Goal: Transaction & Acquisition: Purchase product/service

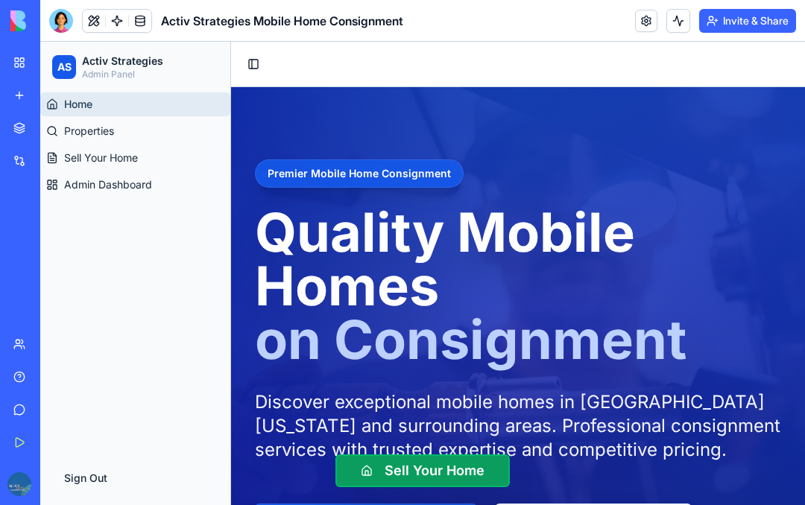
click at [58, 28] on div at bounding box center [61, 21] width 24 height 24
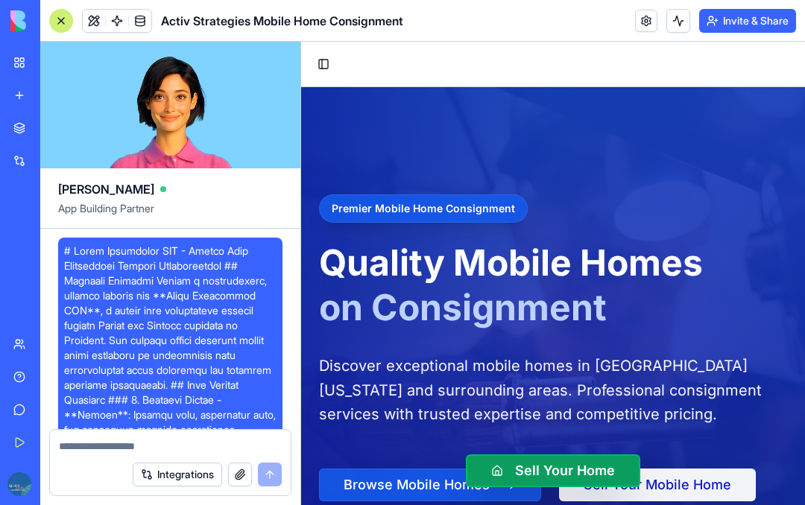
scroll to position [17598, 0]
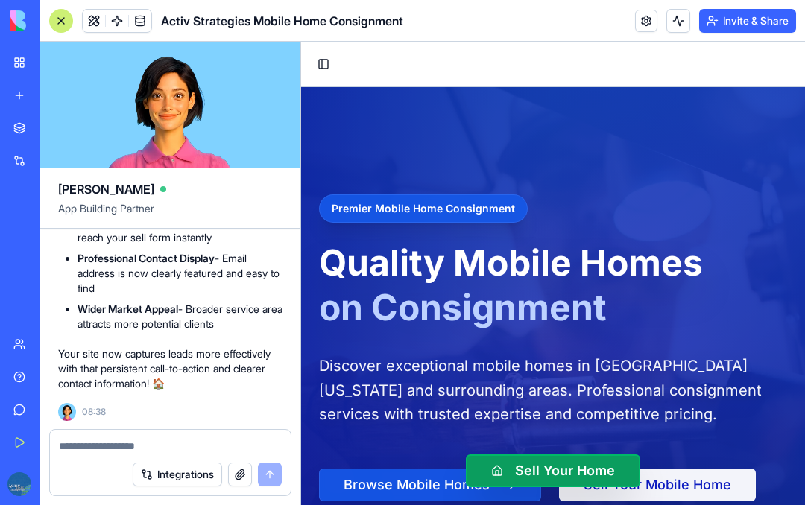
click at [241, 473] on button "button" at bounding box center [240, 475] width 24 height 24
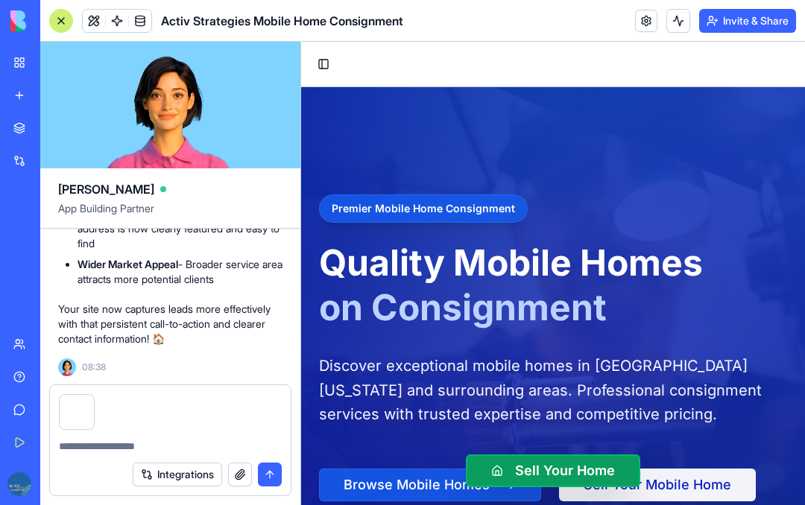
click at [184, 470] on button "Integrations" at bounding box center [177, 475] width 89 height 24
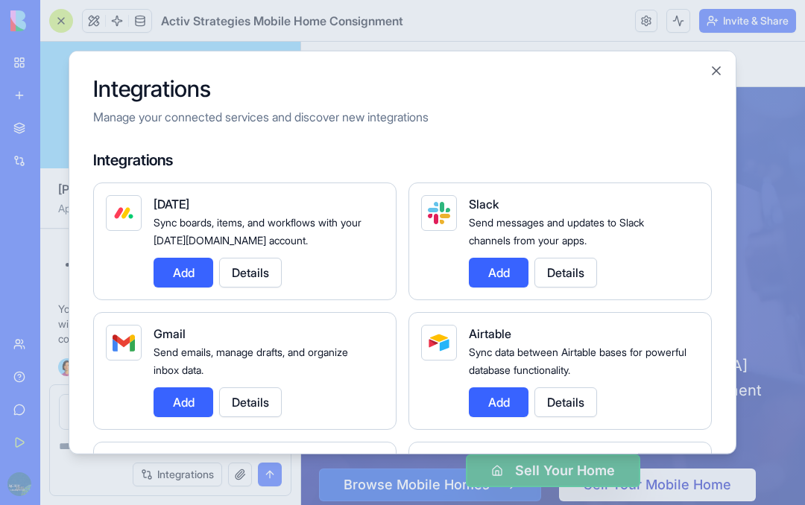
click at [719, 63] on button "Close" at bounding box center [716, 70] width 15 height 15
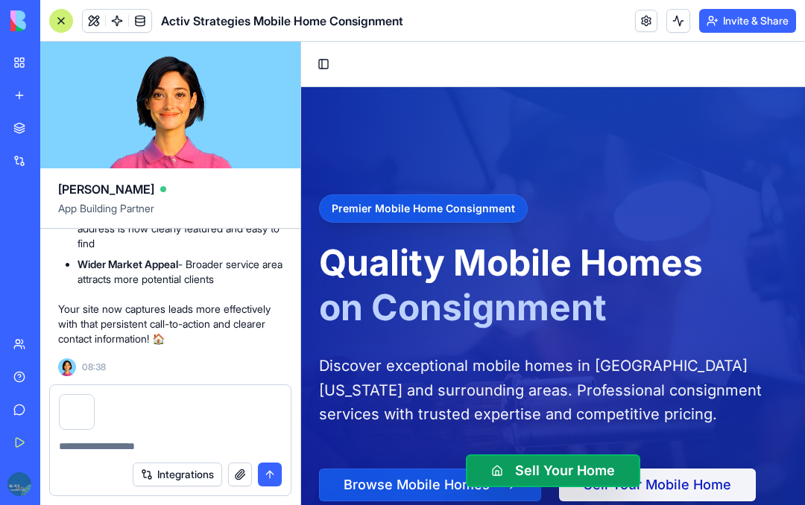
click at [96, 441] on textarea at bounding box center [170, 446] width 223 height 15
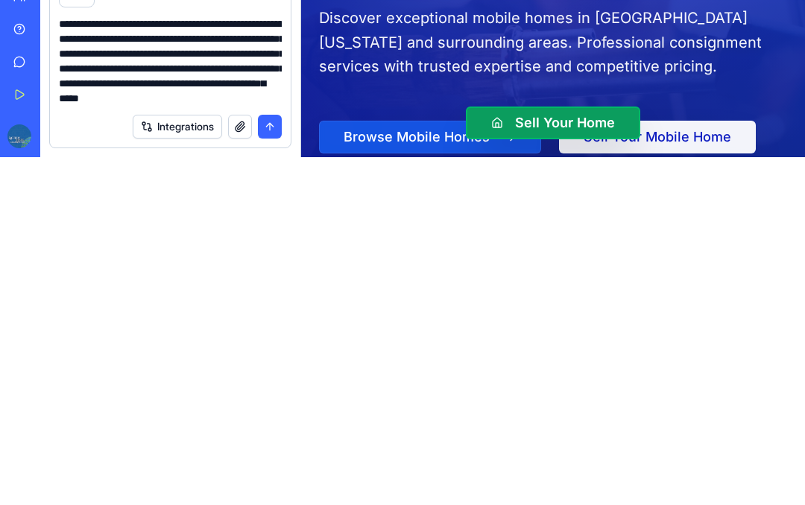
scroll to position [44, 0]
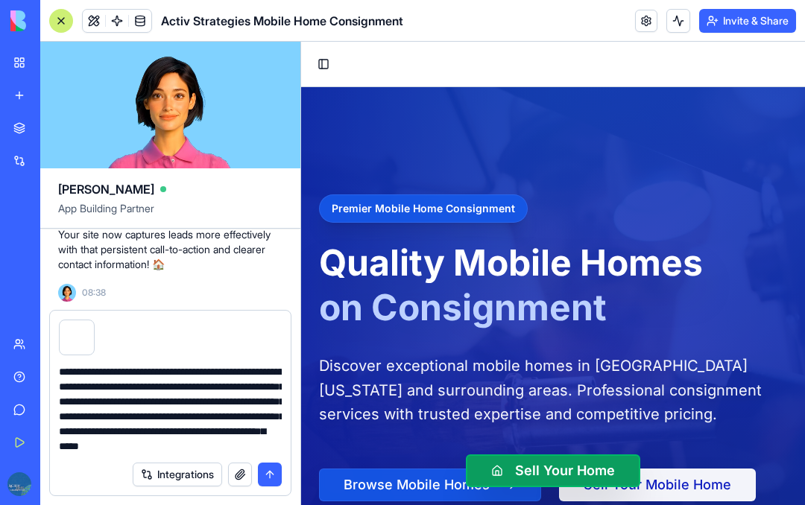
click at [190, 406] on textarea "**********" at bounding box center [170, 409] width 223 height 89
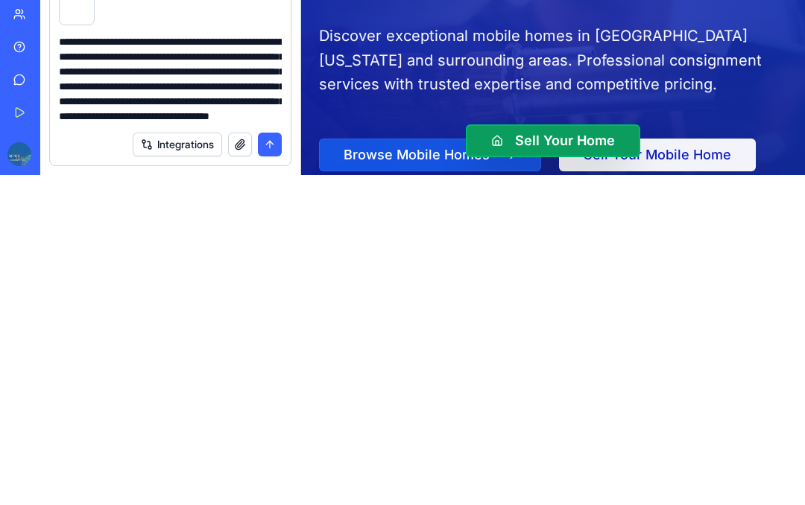
type textarea "**********"
click at [274, 463] on button "submit" at bounding box center [270, 475] width 24 height 24
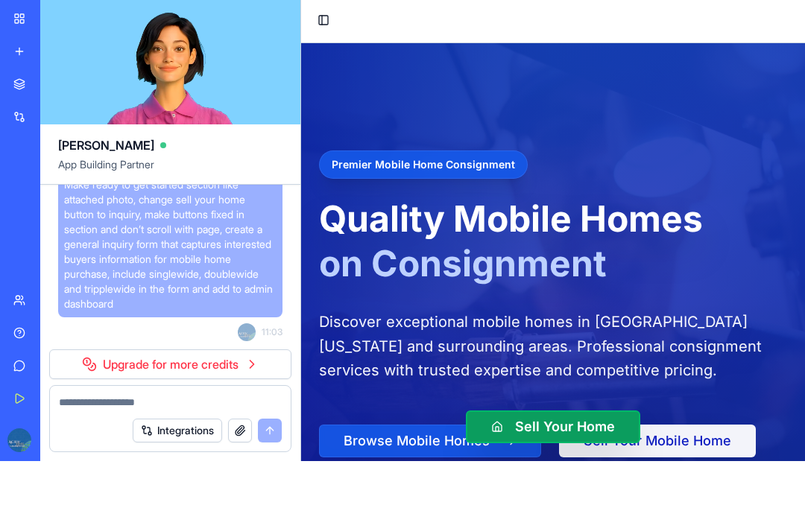
scroll to position [17818, 0]
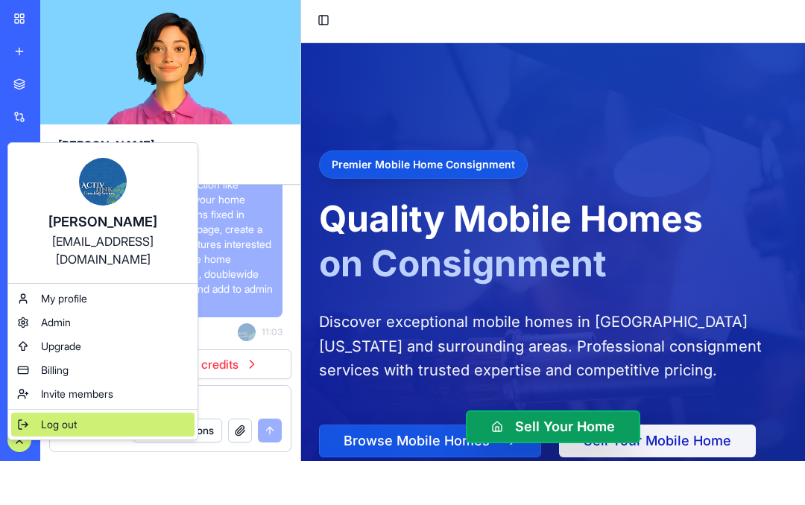
click at [86, 457] on div "Log out" at bounding box center [102, 469] width 183 height 24
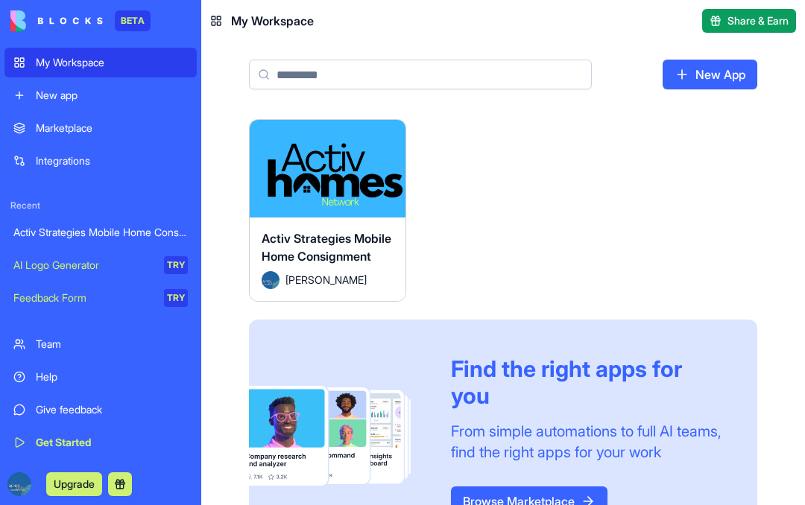
click at [343, 249] on div "Activ Strategies Mobile Home Consignment" at bounding box center [328, 251] width 132 height 42
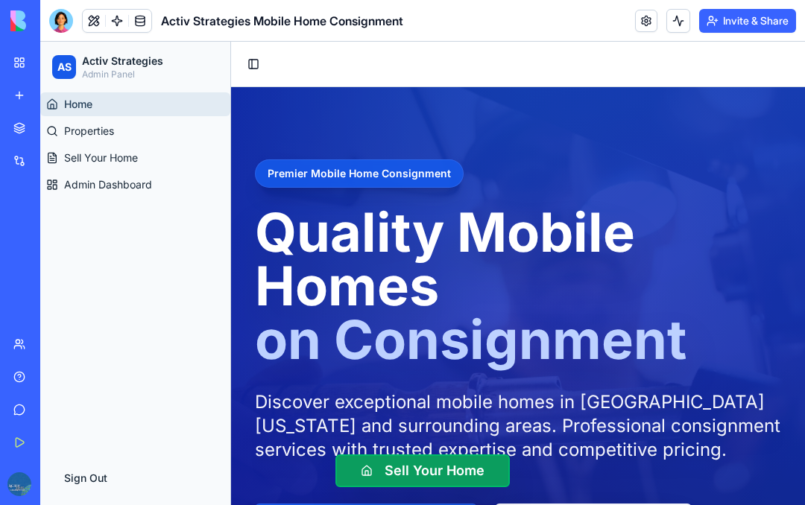
click at [67, 19] on div at bounding box center [61, 21] width 24 height 24
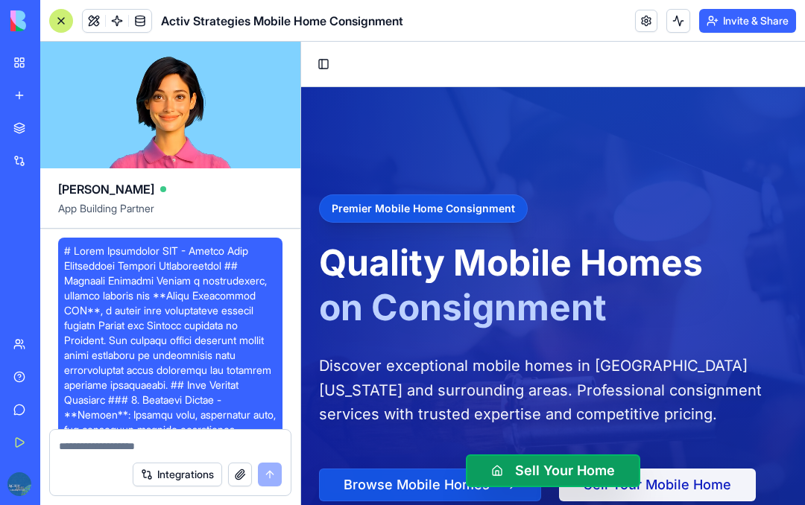
scroll to position [17598, 0]
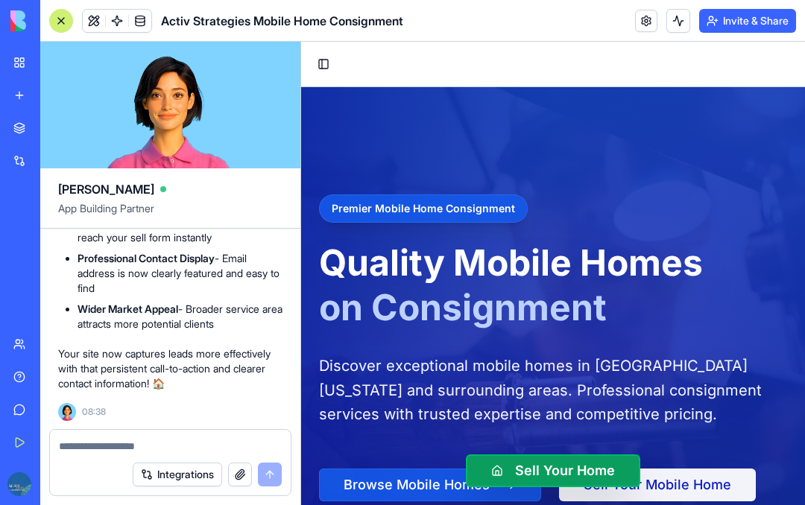
click at [98, 440] on textarea at bounding box center [170, 446] width 223 height 15
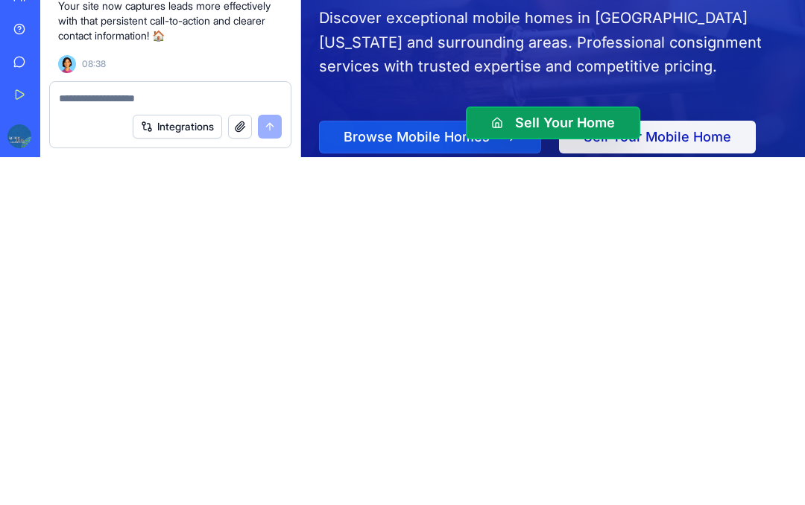
paste textarea "**********"
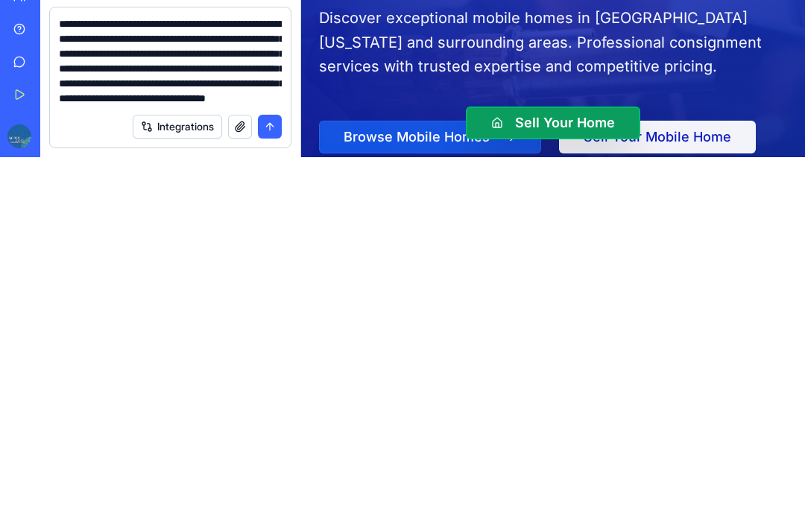
scroll to position [44, 0]
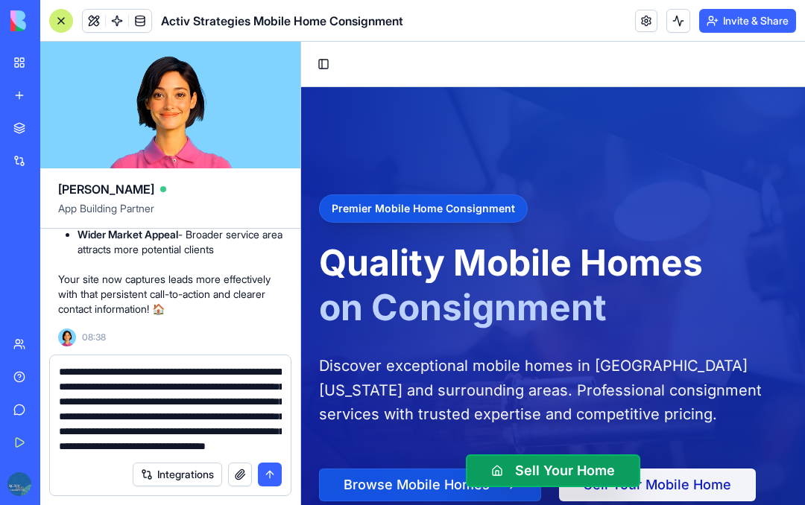
type textarea "**********"
click at [239, 463] on button "button" at bounding box center [240, 475] width 24 height 24
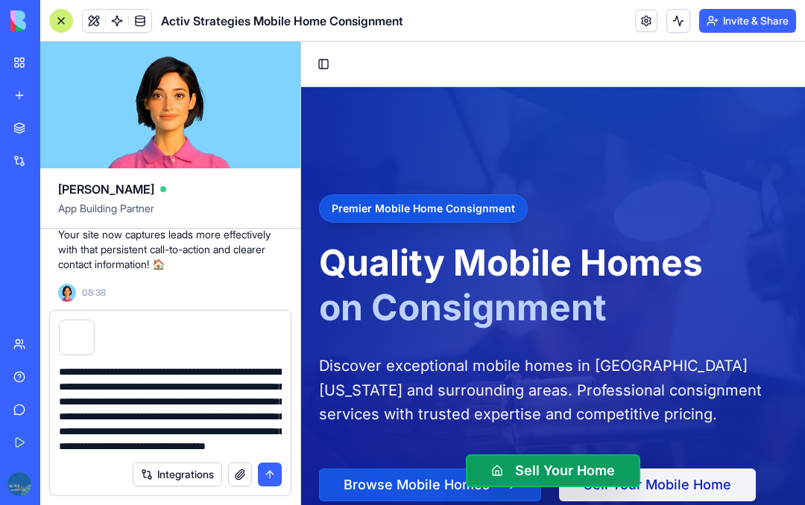
click at [269, 463] on button "submit" at bounding box center [270, 475] width 24 height 24
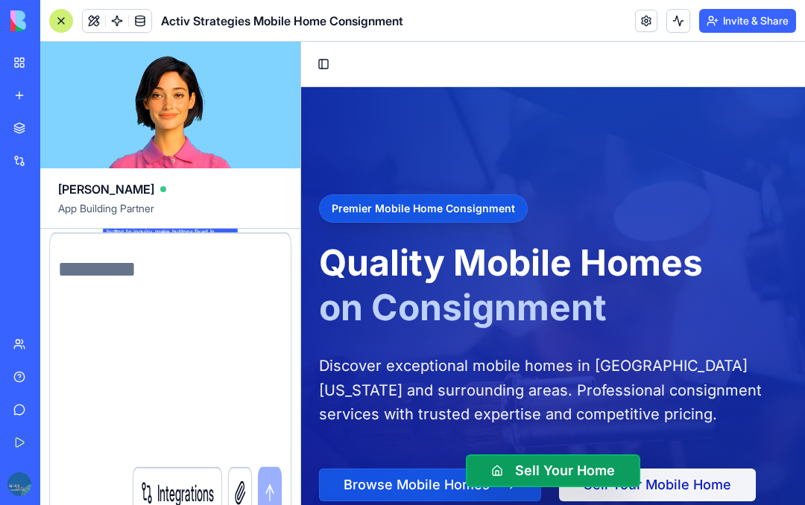
scroll to position [17815, 0]
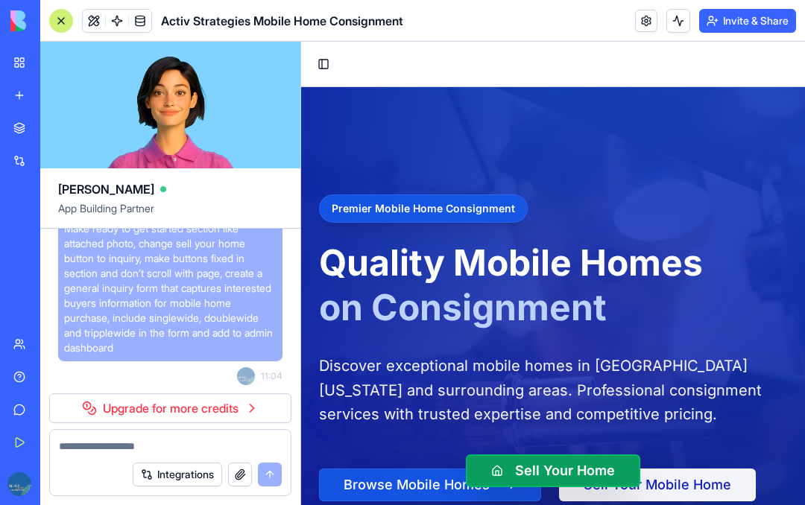
click at [186, 394] on link "Upgrade for more credits" at bounding box center [170, 409] width 242 height 30
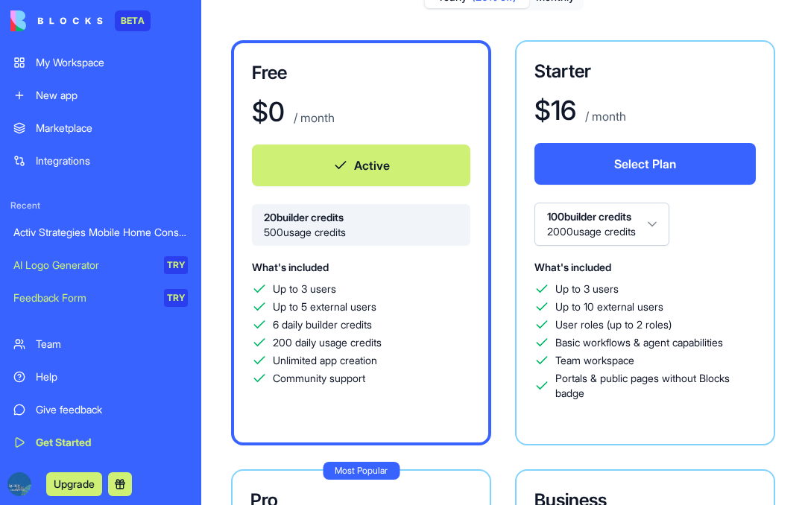
scroll to position [105, 0]
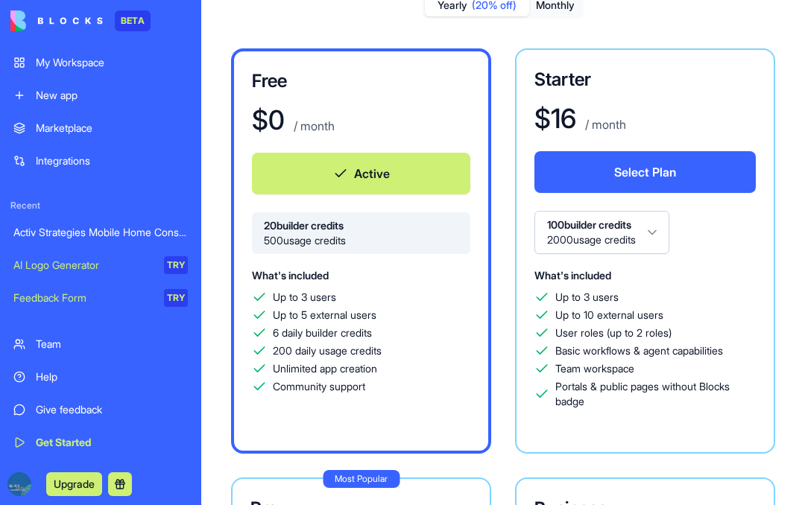
click at [658, 232] on button "100 builder credits 2000 usage credits" at bounding box center [602, 232] width 135 height 43
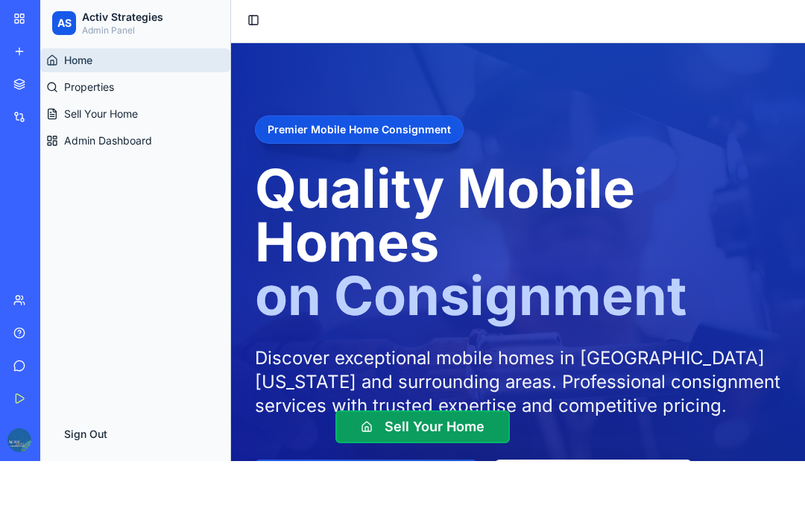
click at [22, 48] on link "My Workspace" at bounding box center [34, 63] width 60 height 30
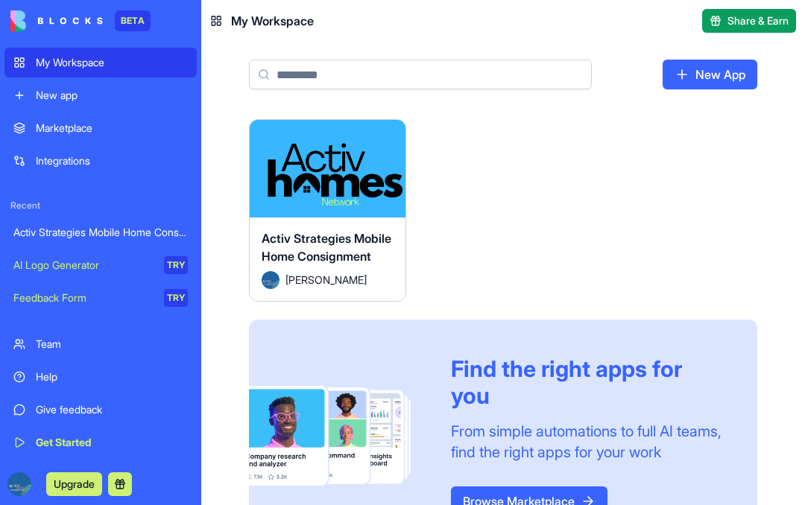
click at [335, 236] on div "Activ Strategies Mobile Home Consignment" at bounding box center [328, 251] width 132 height 42
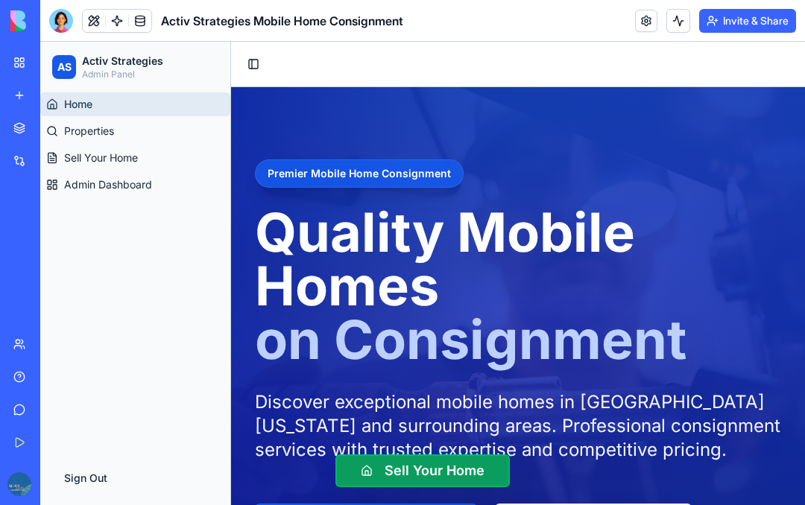
click at [69, 16] on div at bounding box center [61, 21] width 24 height 24
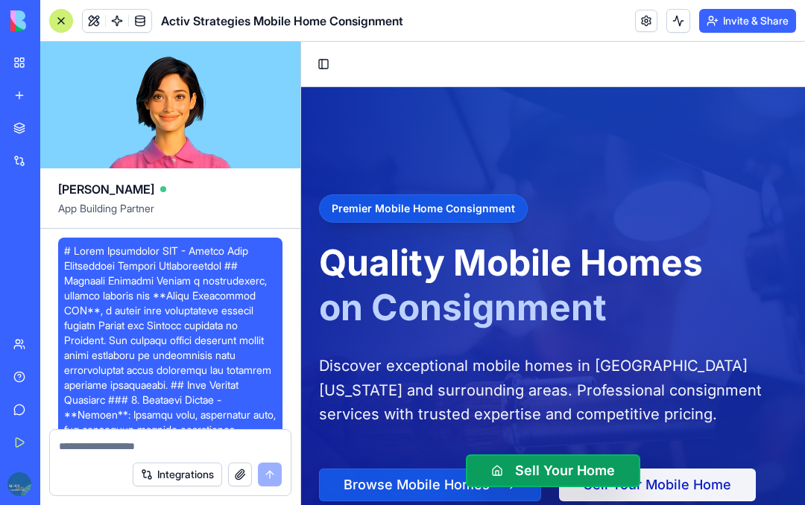
scroll to position [17598, 0]
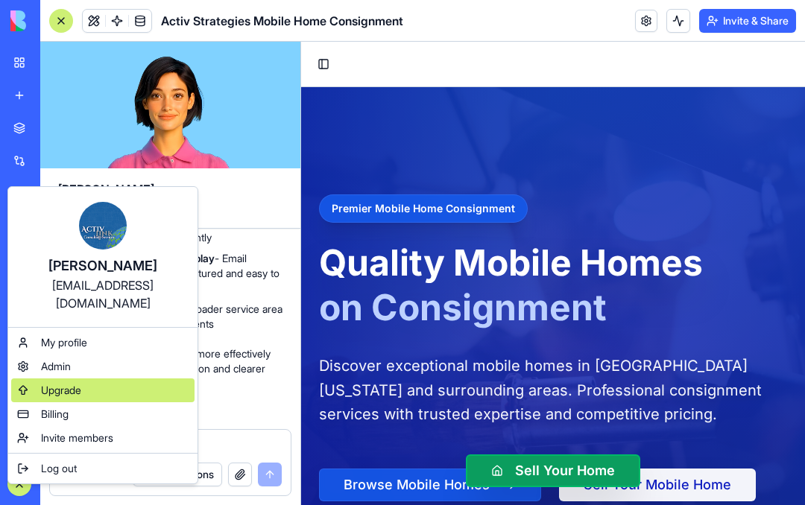
click at [84, 379] on div "Upgrade" at bounding box center [102, 391] width 183 height 24
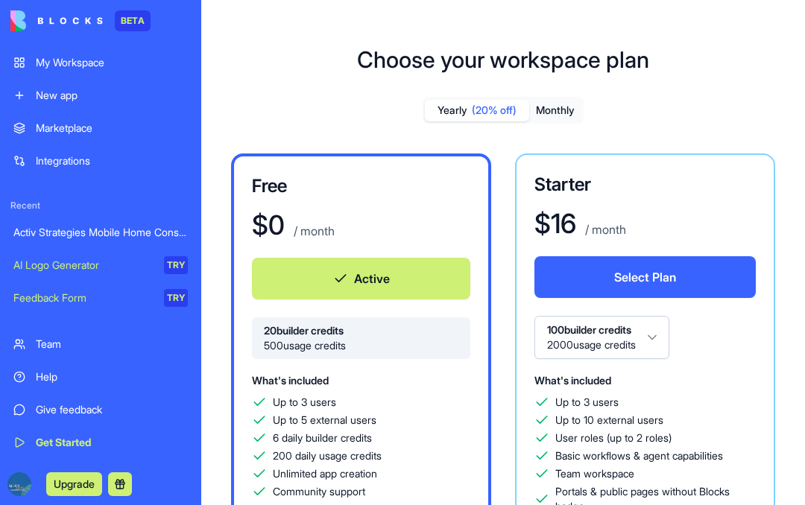
click at [29, 492] on img at bounding box center [19, 485] width 24 height 24
click at [562, 115] on button "Monthly" at bounding box center [555, 111] width 52 height 22
click at [75, 130] on div "Marketplace" at bounding box center [112, 128] width 152 height 15
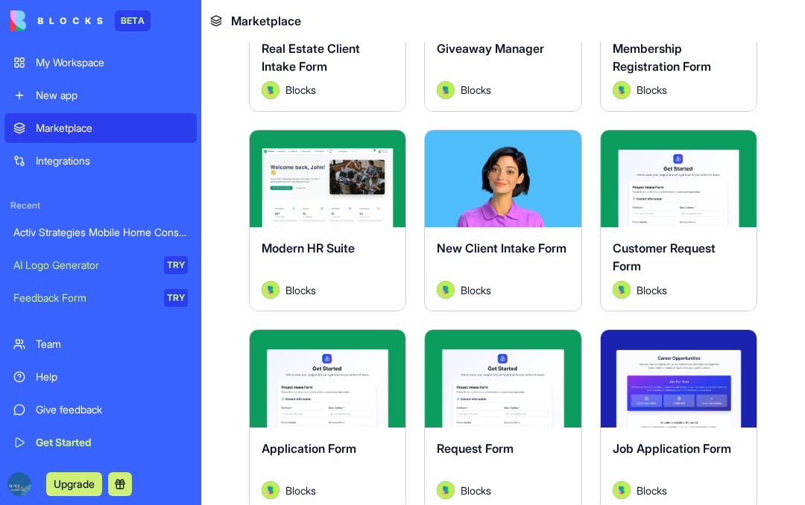
scroll to position [1855, 0]
